Goal: Task Accomplishment & Management: Manage account settings

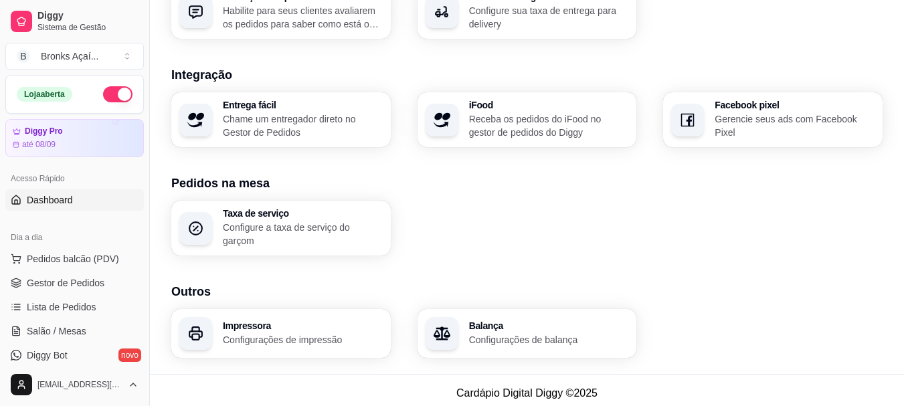
click at [76, 203] on link "Dashboard" at bounding box center [74, 199] width 138 height 21
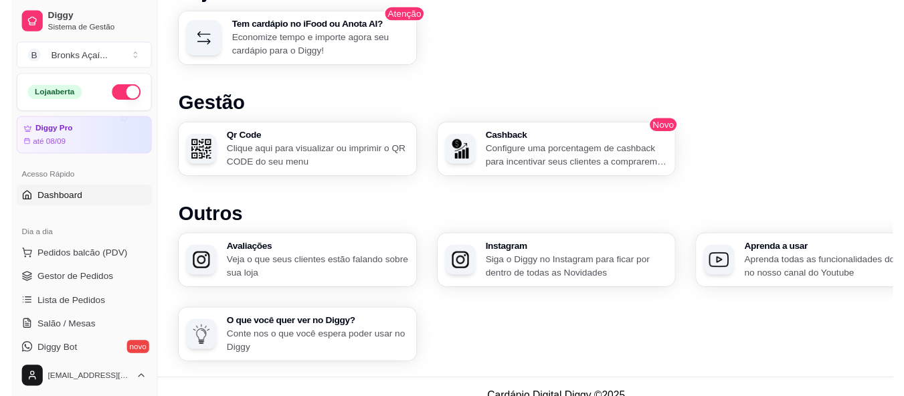
scroll to position [548, 0]
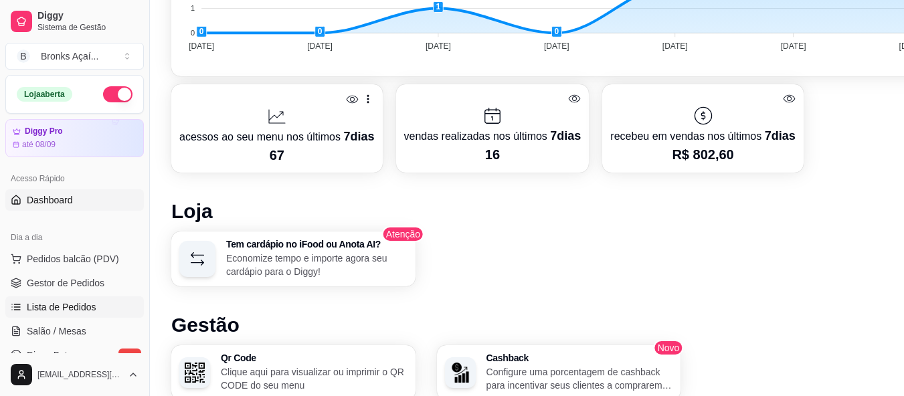
click at [88, 304] on span "Lista de Pedidos" at bounding box center [62, 306] width 70 height 13
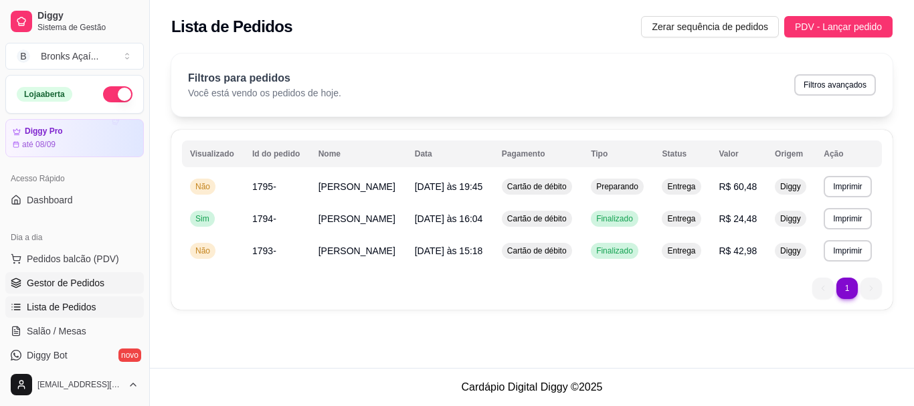
click at [51, 280] on span "Gestor de Pedidos" at bounding box center [66, 282] width 78 height 13
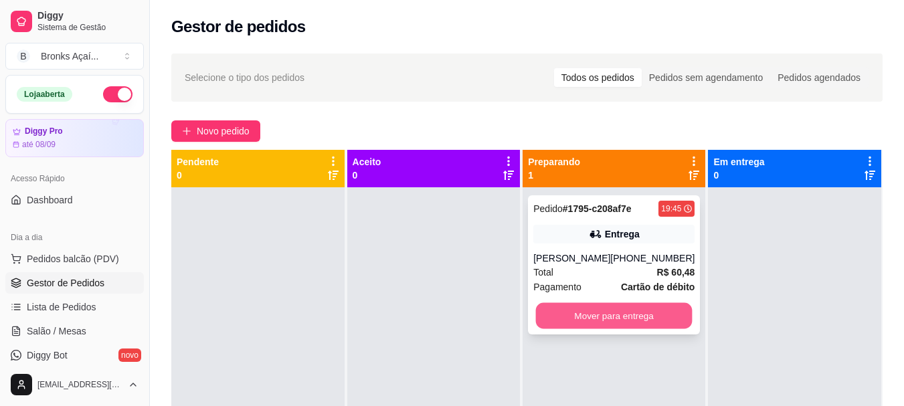
click at [591, 307] on button "Mover para entrega" at bounding box center [614, 316] width 157 height 26
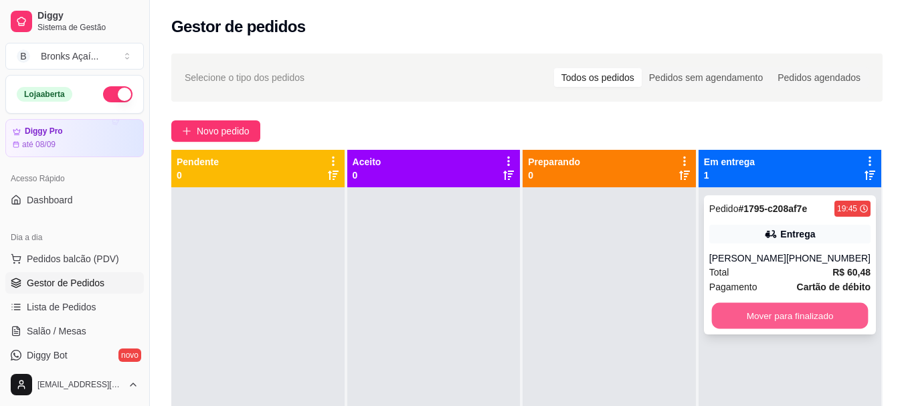
click at [823, 310] on button "Mover para finalizado" at bounding box center [789, 316] width 157 height 26
